Goal: Task Accomplishment & Management: Manage account settings

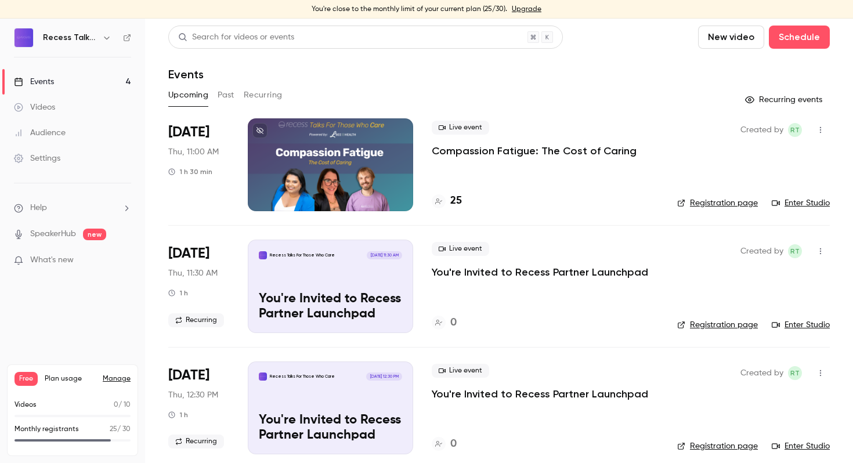
click at [479, 153] on p "Compassion Fatigue: The Cost of Caring" at bounding box center [534, 151] width 205 height 14
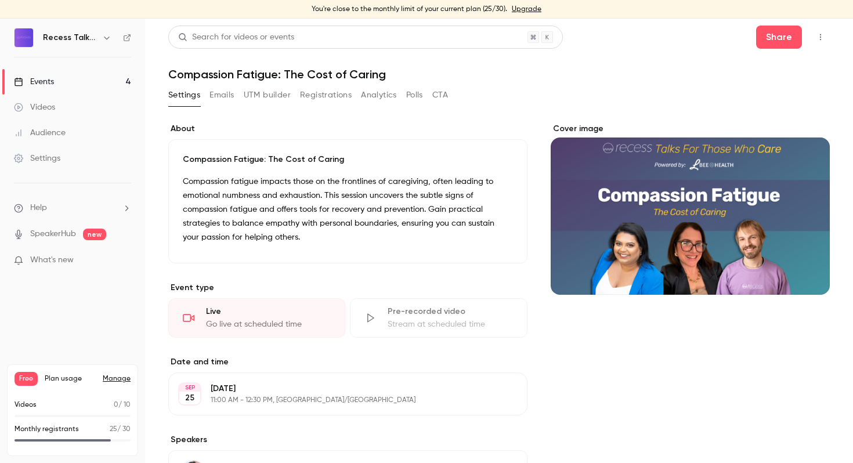
click at [317, 93] on button "Registrations" at bounding box center [326, 95] width 52 height 19
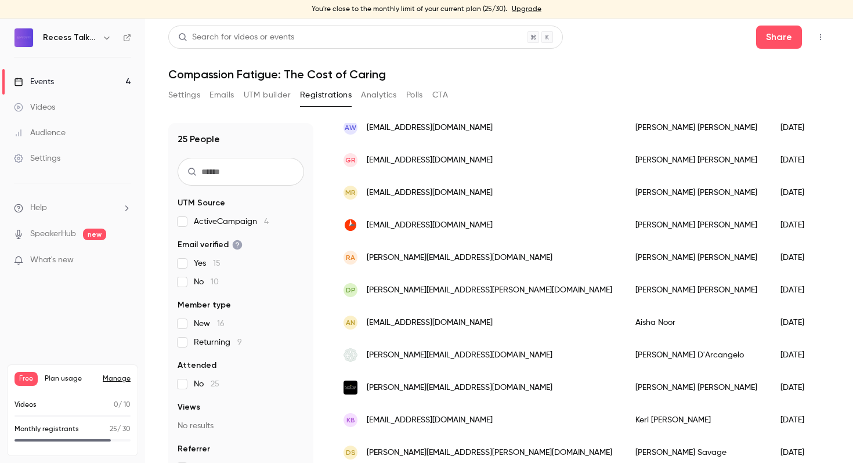
scroll to position [346, 0]
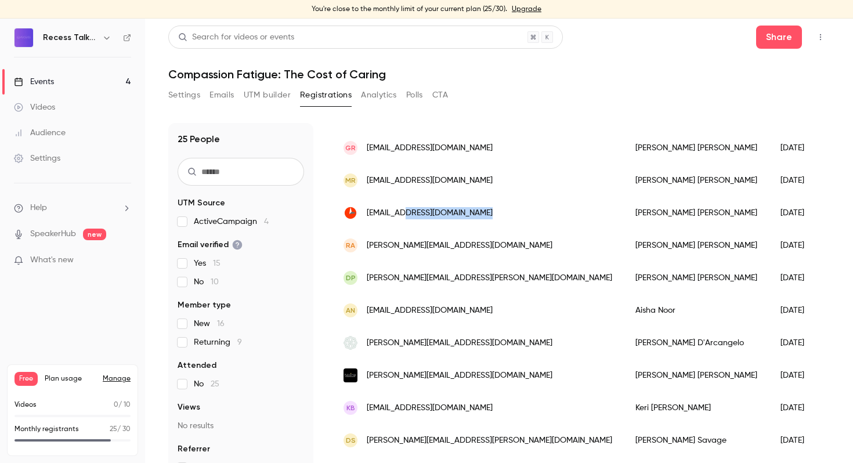
drag, startPoint x: 497, startPoint y: 216, endPoint x: 409, endPoint y: 218, distance: 88.2
click at [409, 218] on div "[EMAIL_ADDRESS][DOMAIN_NAME]" at bounding box center [478, 213] width 292 height 33
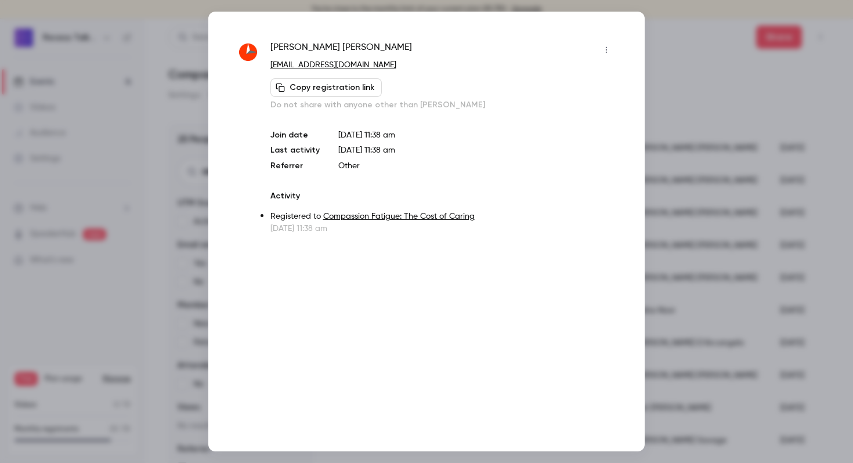
click at [664, 38] on div at bounding box center [426, 231] width 853 height 463
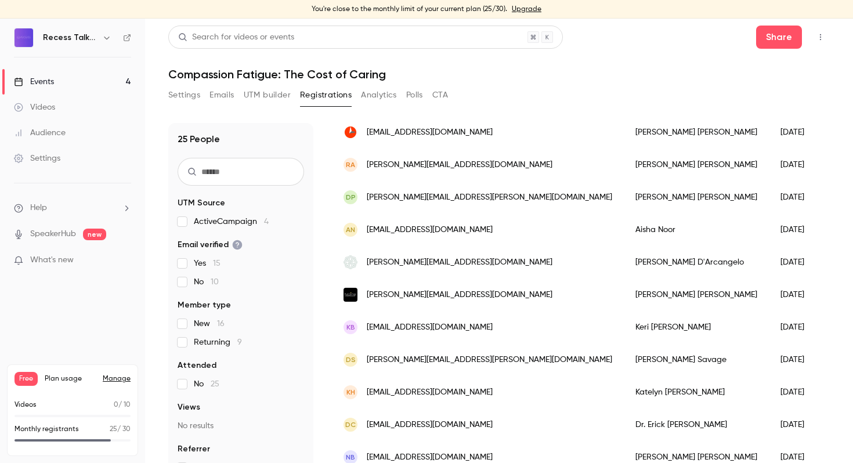
scroll to position [443, 0]
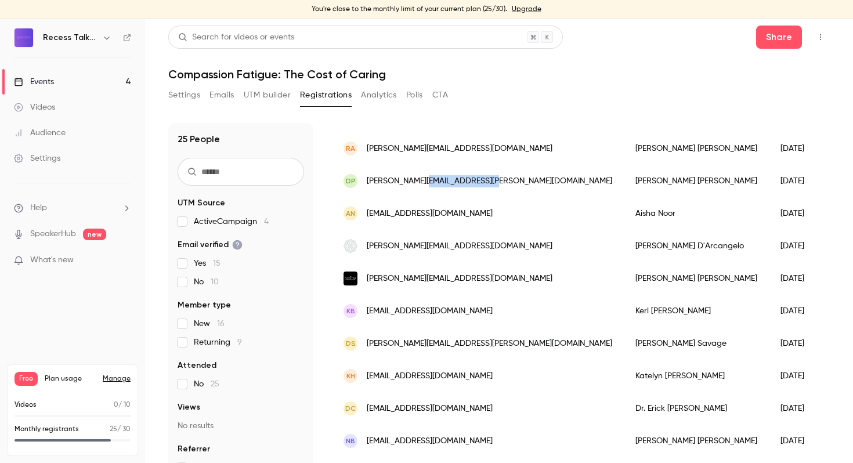
drag, startPoint x: 503, startPoint y: 183, endPoint x: 427, endPoint y: 182, distance: 76.0
click at [427, 182] on div "DP [PERSON_NAME][EMAIL_ADDRESS][PERSON_NAME][DOMAIN_NAME]" at bounding box center [478, 181] width 292 height 33
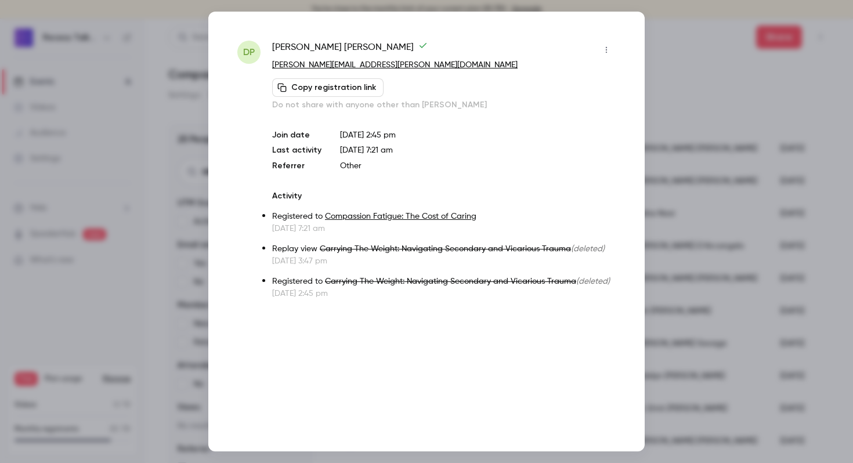
click at [667, 66] on div at bounding box center [426, 231] width 853 height 463
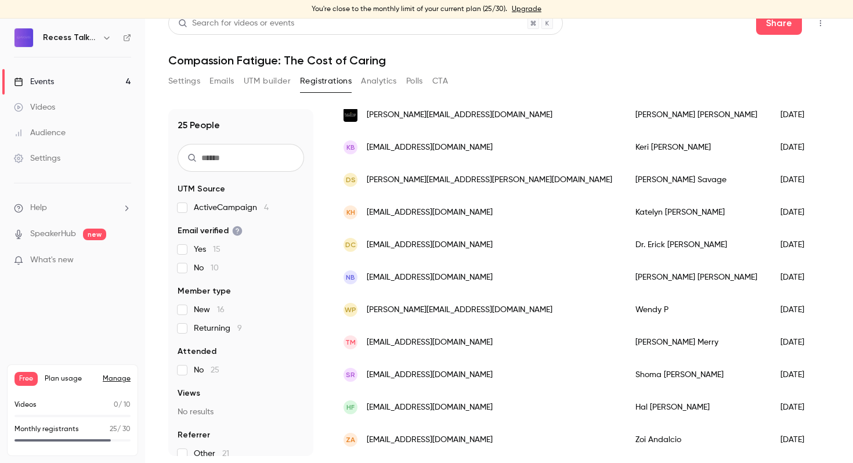
scroll to position [625, 0]
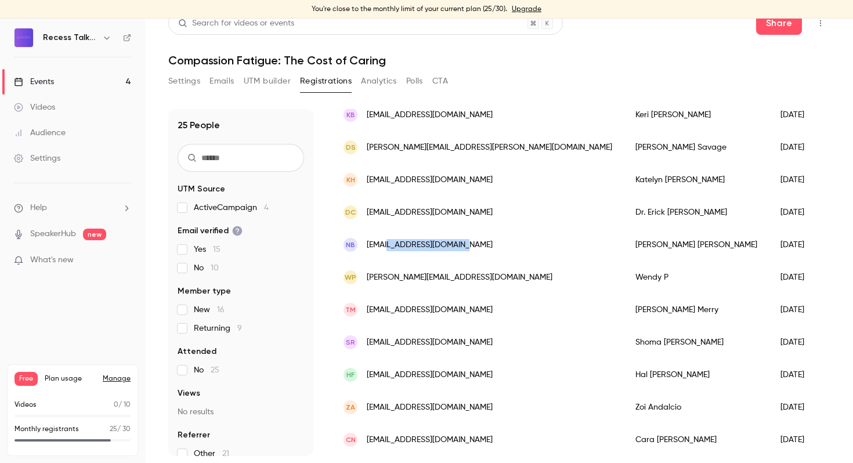
drag, startPoint x: 461, startPoint y: 243, endPoint x: 388, endPoint y: 246, distance: 72.6
click at [388, 246] on div "NB [EMAIL_ADDRESS][DOMAIN_NAME]" at bounding box center [478, 245] width 292 height 33
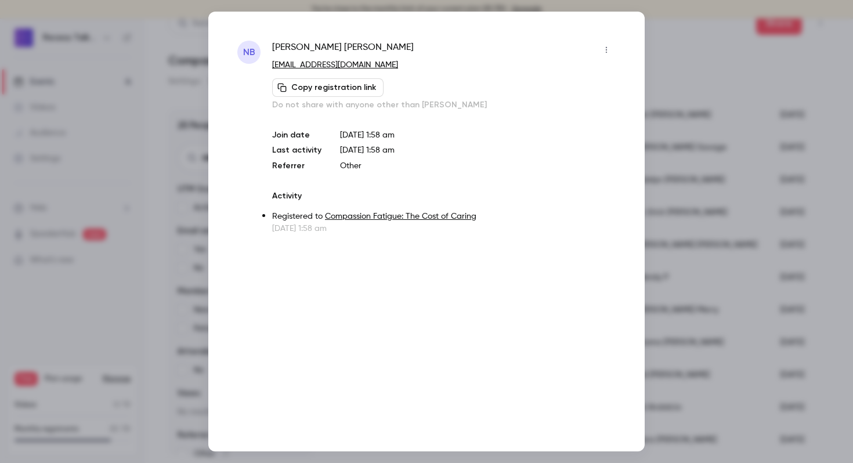
click at [679, 80] on div at bounding box center [426, 231] width 853 height 463
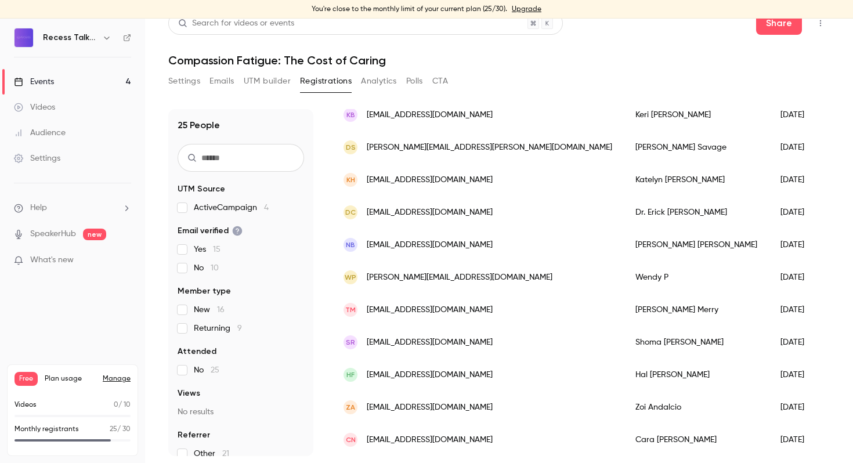
scroll to position [0, 0]
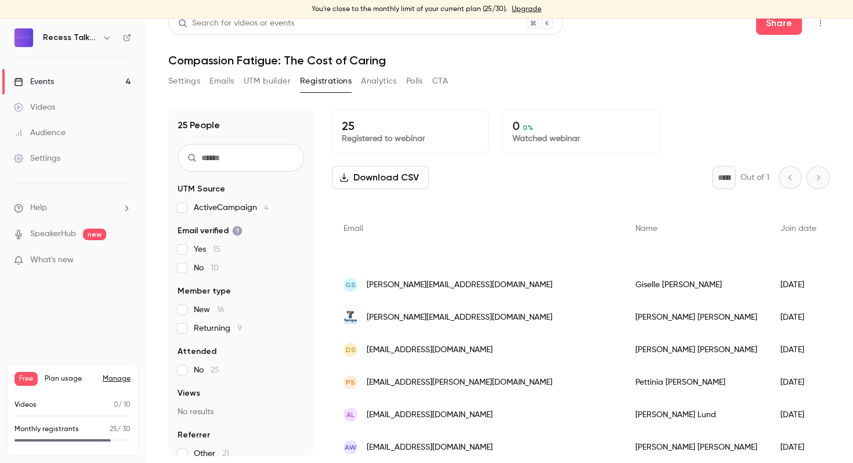
click at [85, 81] on link "Events 4" at bounding box center [72, 82] width 145 height 26
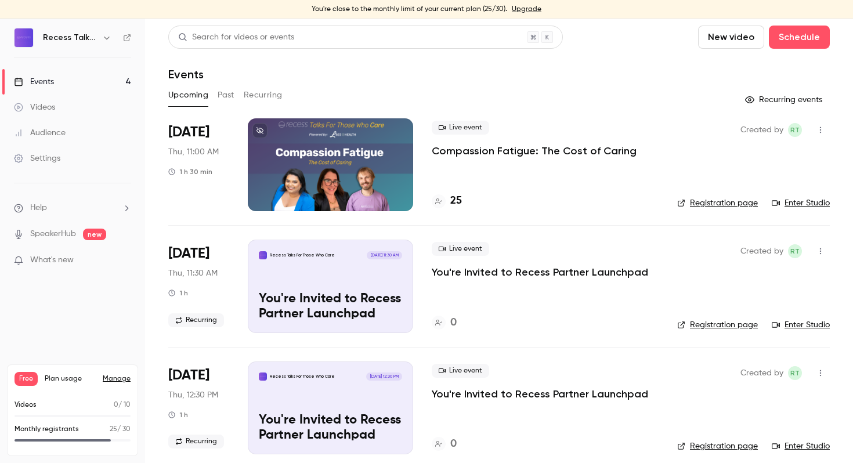
click at [90, 266] on p "What's new" at bounding box center [63, 260] width 99 height 12
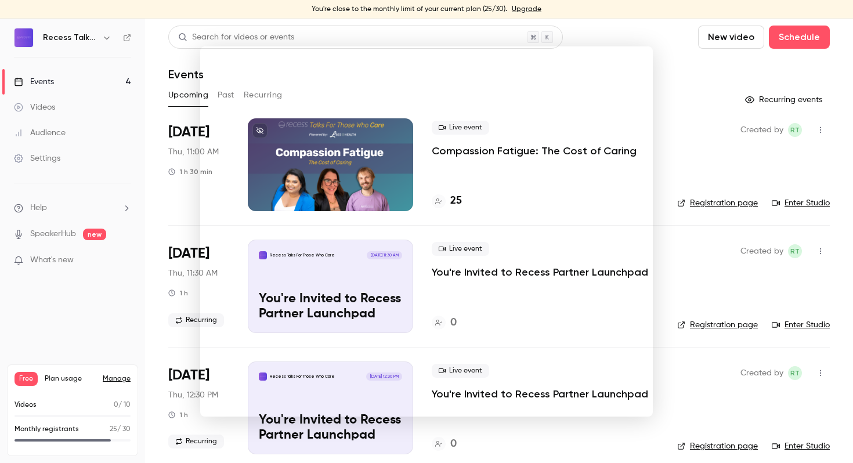
click at [717, 106] on div at bounding box center [426, 231] width 853 height 463
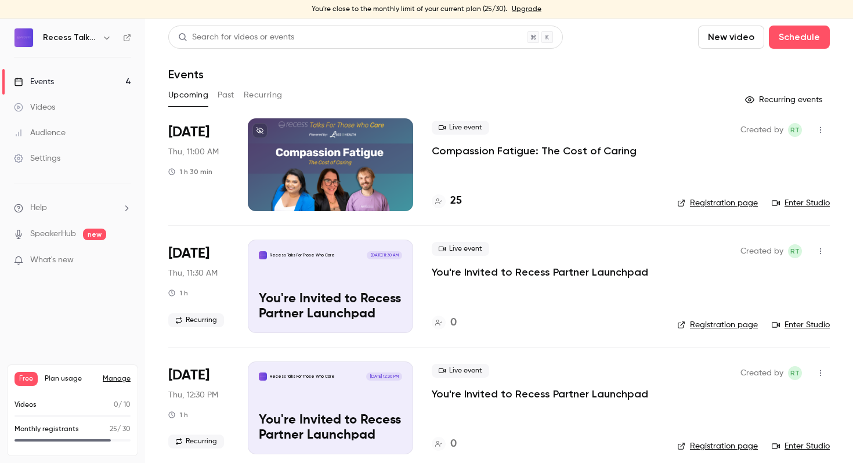
click at [532, 150] on p "Compassion Fatigue: The Cost of Caring" at bounding box center [534, 151] width 205 height 14
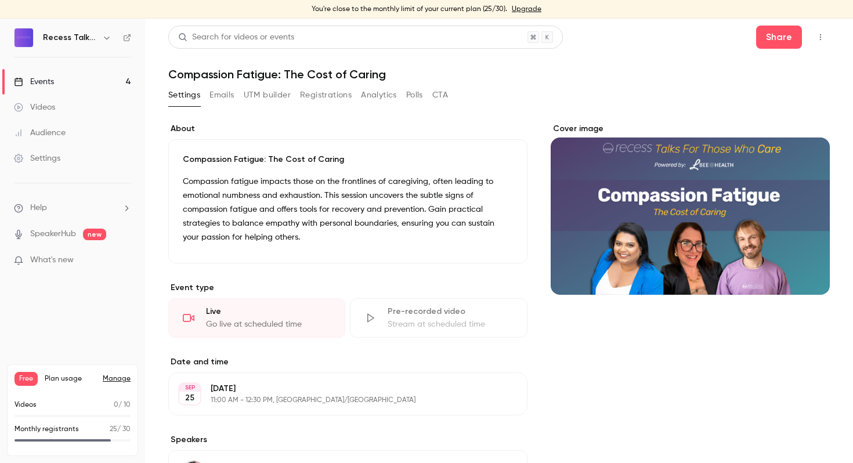
click at [322, 96] on button "Registrations" at bounding box center [326, 95] width 52 height 19
